Goal: Check status: Check status

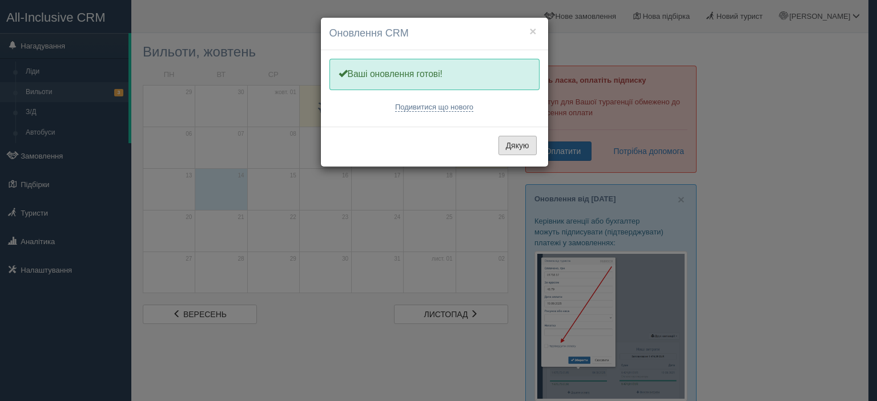
click at [506, 152] on button "Дякую" at bounding box center [517, 145] width 38 height 19
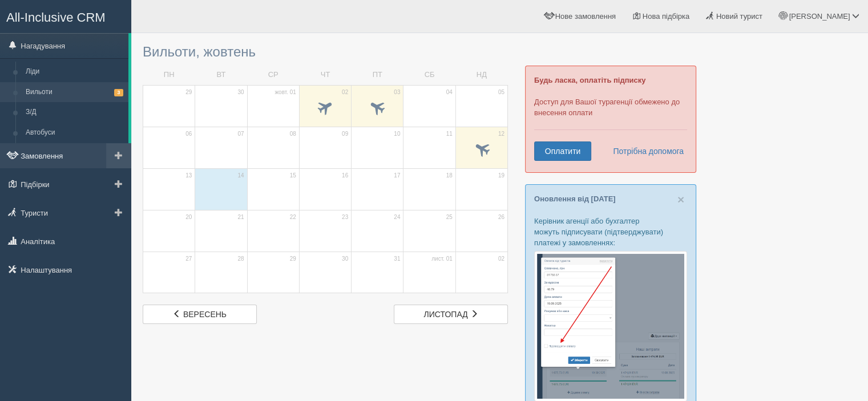
click at [31, 155] on link "Замовлення" at bounding box center [65, 155] width 131 height 25
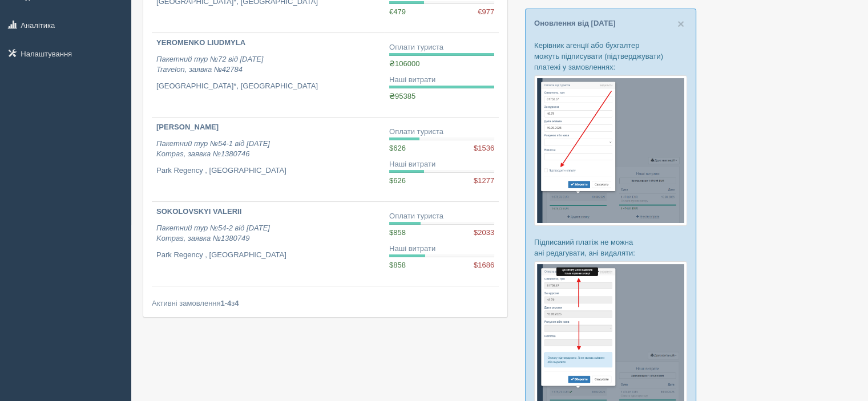
scroll to position [205, 0]
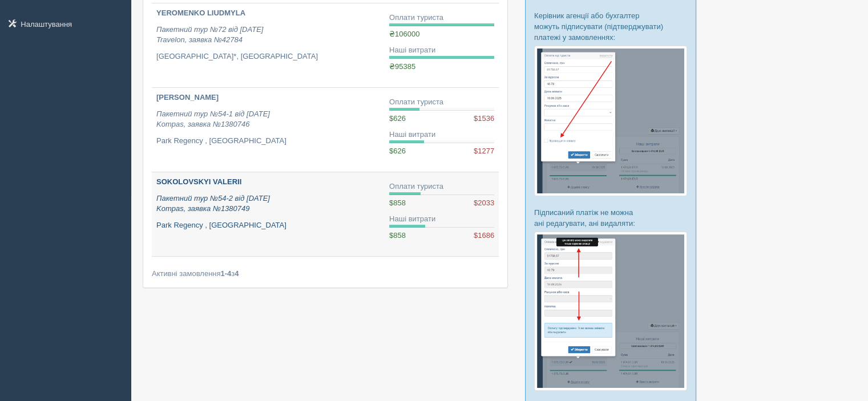
click at [227, 181] on b "SOKOLOVSKYI VALERII" at bounding box center [198, 182] width 85 height 9
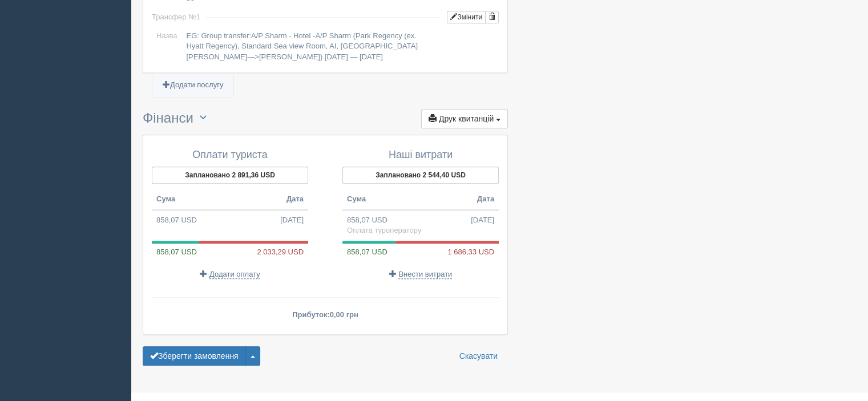
scroll to position [1027, 0]
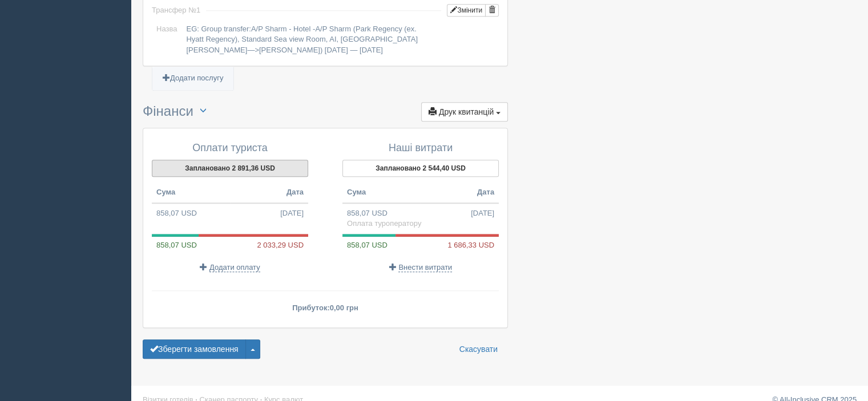
click at [208, 160] on button "Заплановано 2 891,36 USD" at bounding box center [230, 168] width 156 height 17
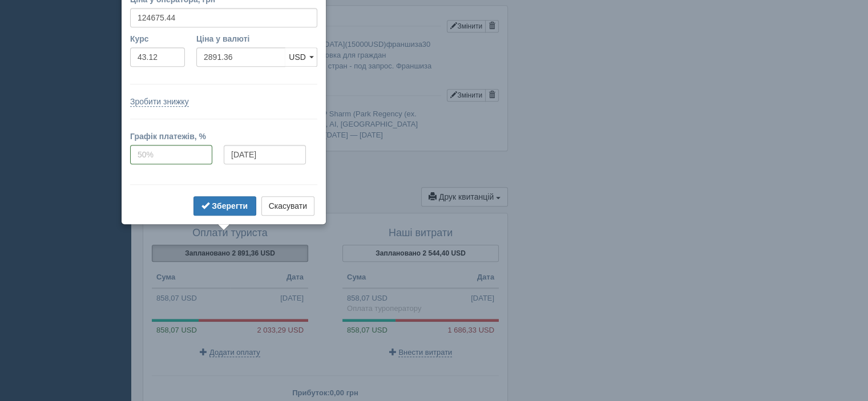
scroll to position [911, 0]
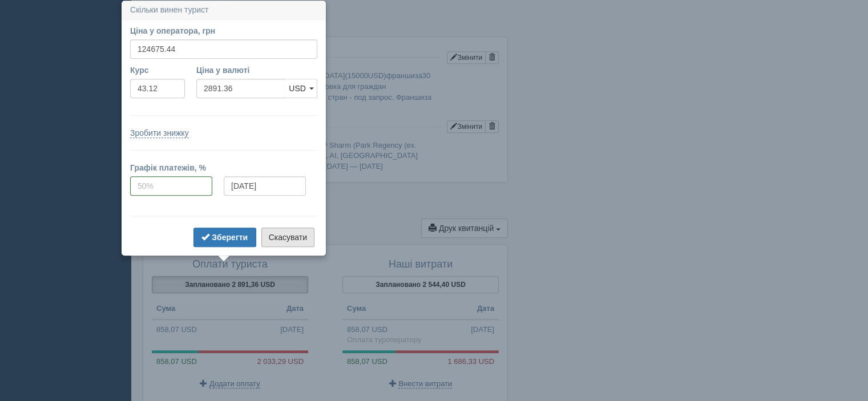
click at [292, 241] on button "Скасувати" at bounding box center [287, 237] width 53 height 19
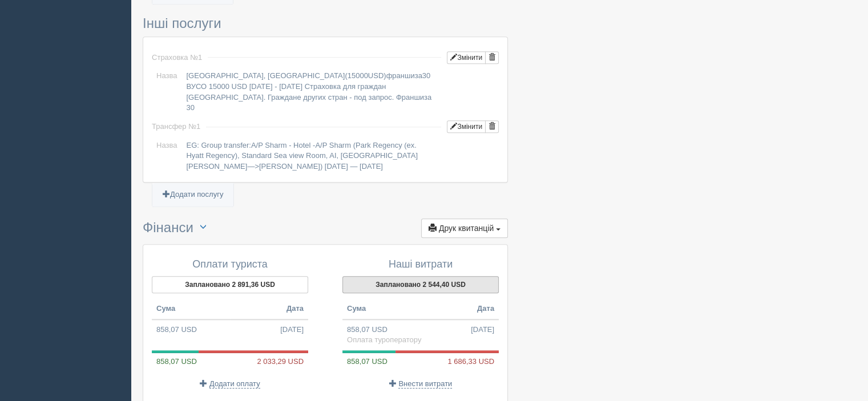
click at [368, 276] on button "Заплановано 2 544,40 USD" at bounding box center [420, 284] width 156 height 17
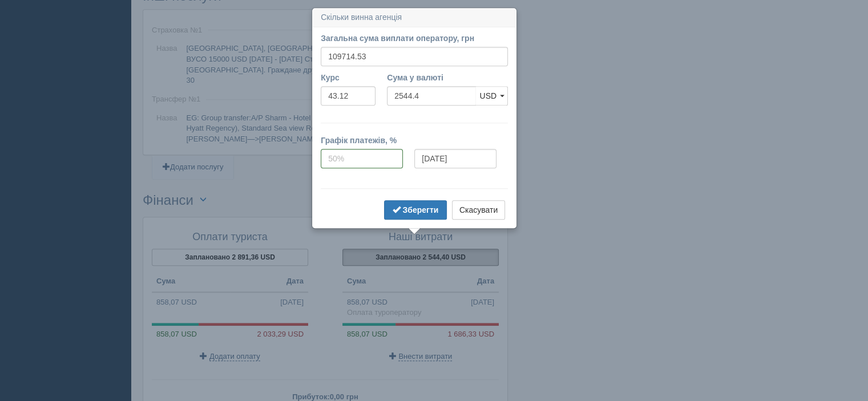
scroll to position [945, 0]
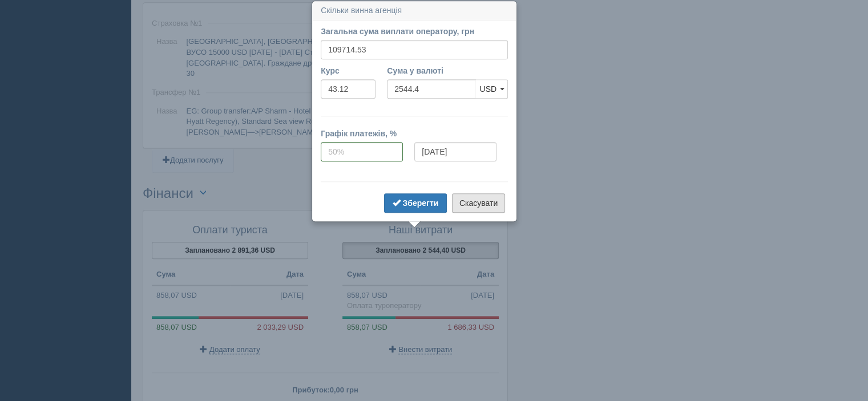
click at [483, 205] on button "Скасувати" at bounding box center [478, 202] width 53 height 19
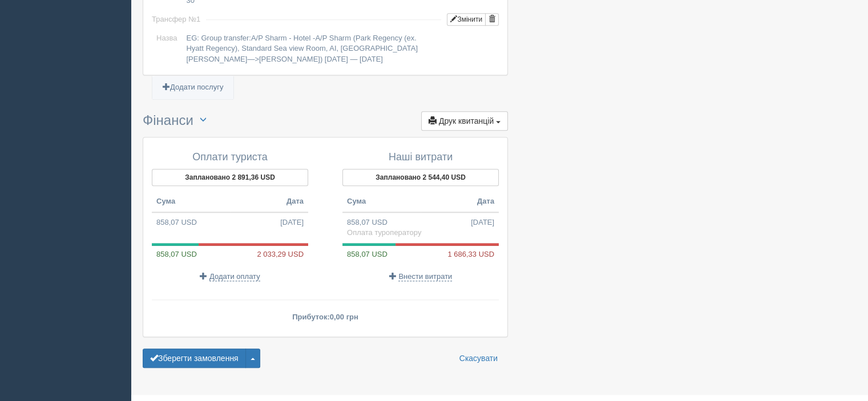
scroll to position [1027, 0]
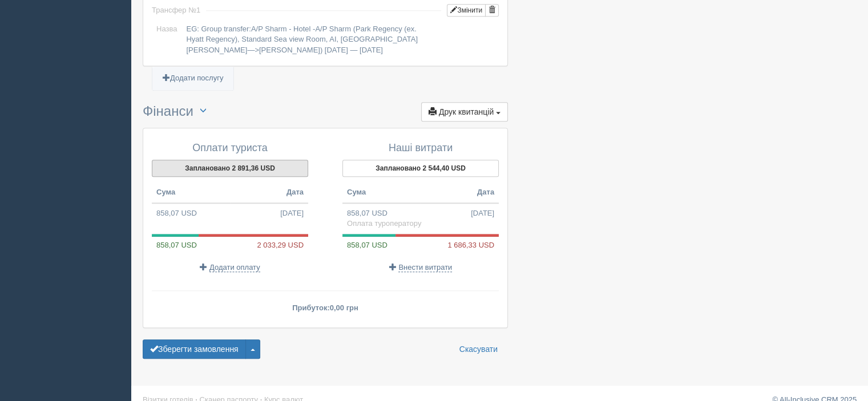
click at [194, 160] on button "Заплановано 2 891,36 USD" at bounding box center [230, 168] width 156 height 17
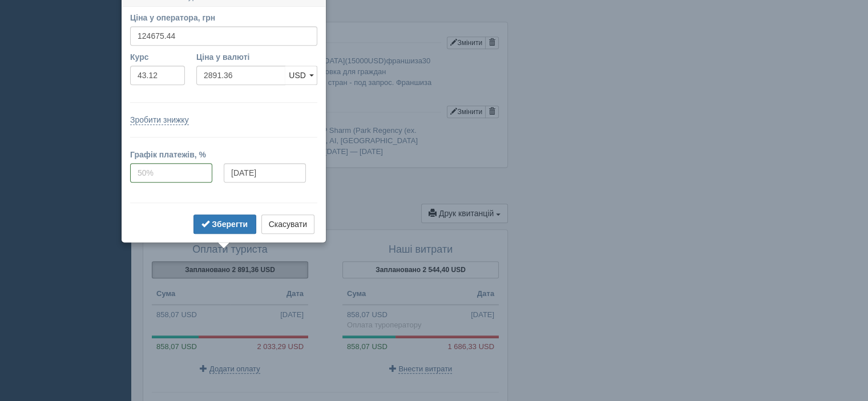
scroll to position [913, 0]
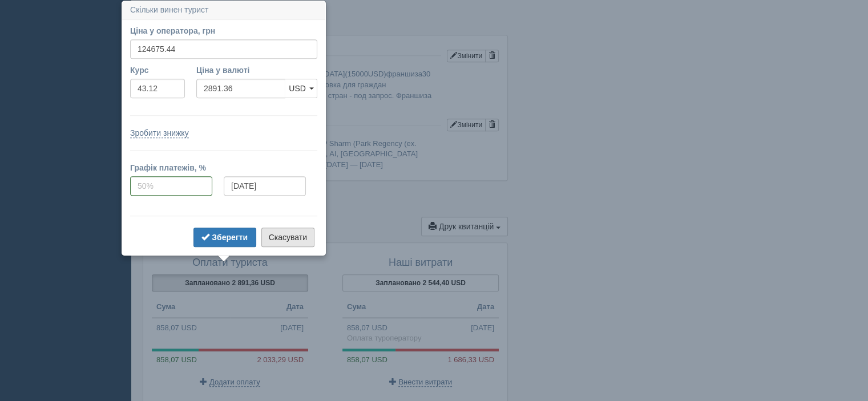
click at [290, 238] on button "Скасувати" at bounding box center [287, 237] width 53 height 19
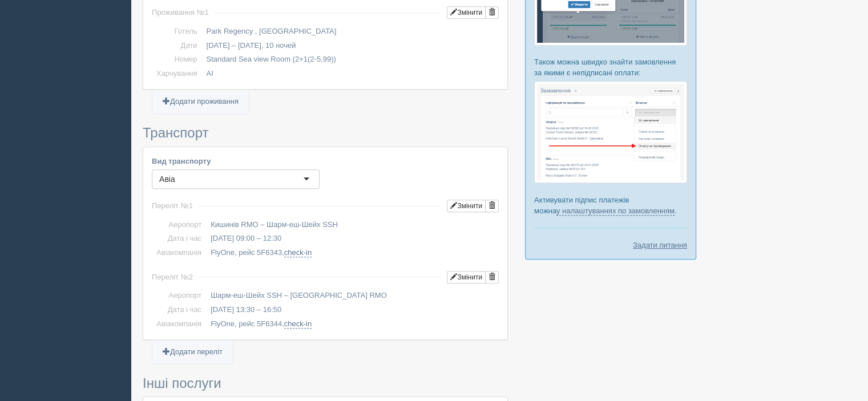
scroll to position [547, 0]
